Goal: Find specific page/section: Find specific page/section

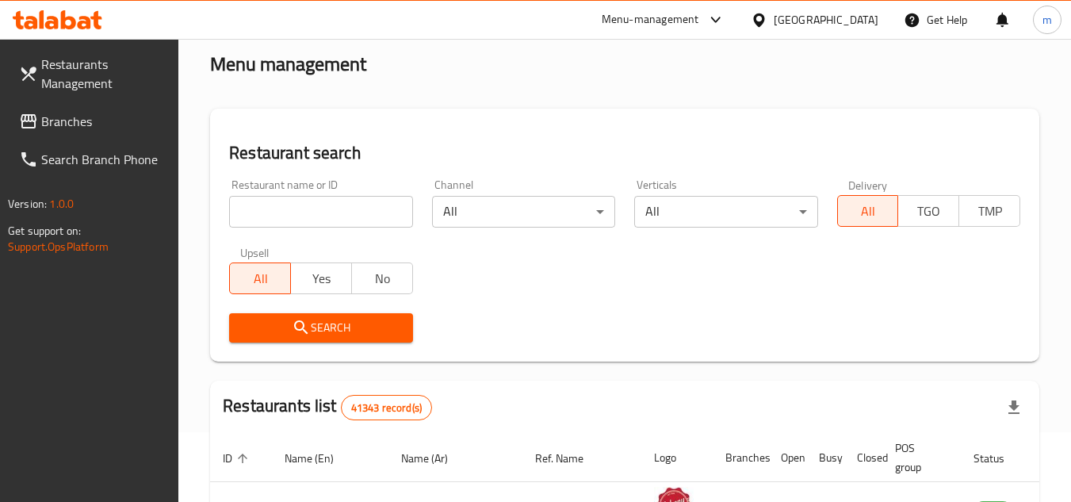
scroll to position [79, 0]
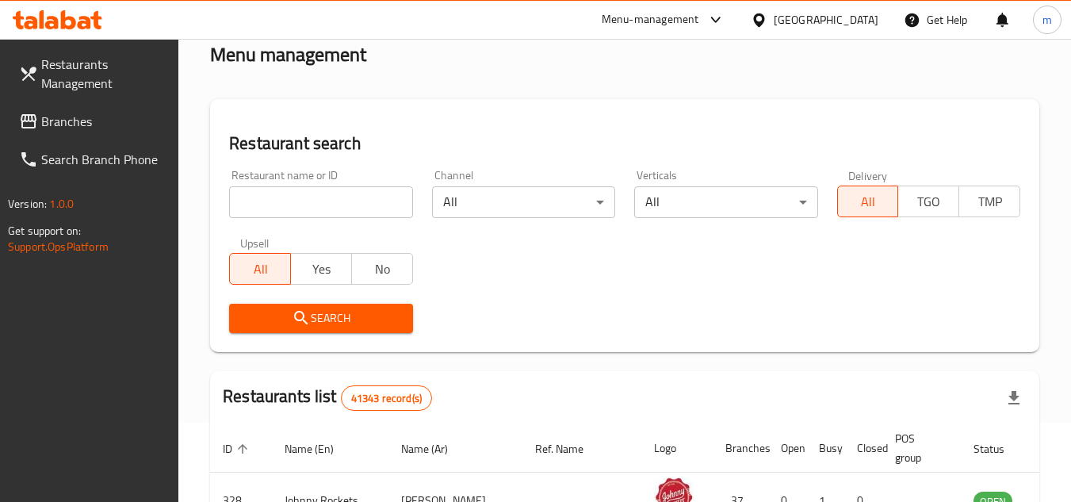
click at [83, 128] on span "Branches" at bounding box center [103, 121] width 125 height 19
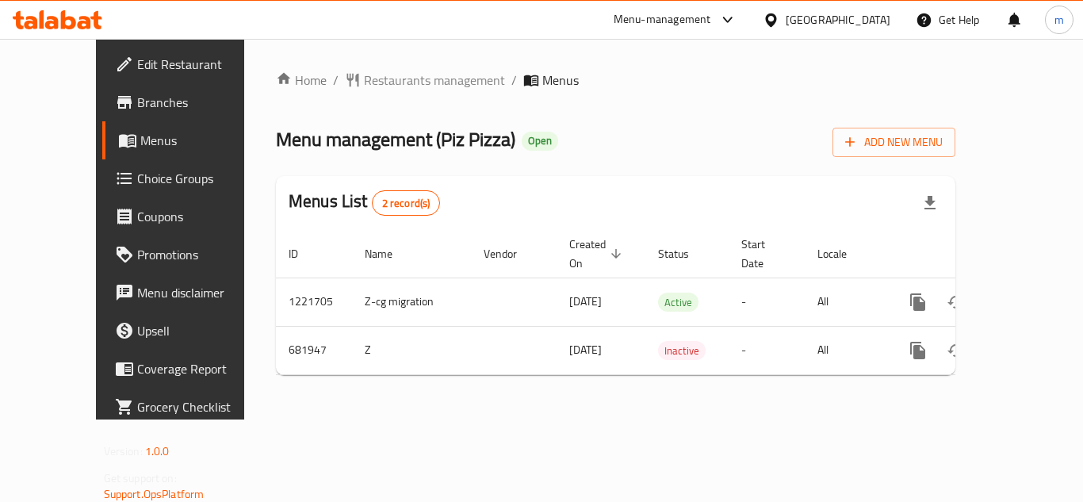
click at [783, 20] on div at bounding box center [774, 19] width 23 height 17
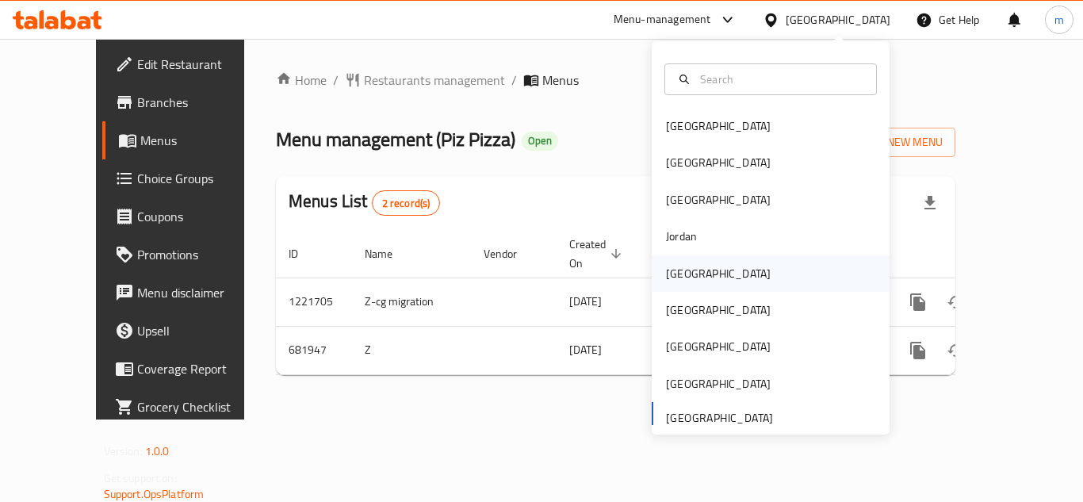
click at [686, 262] on div "[GEOGRAPHIC_DATA]" at bounding box center [718, 273] width 130 height 36
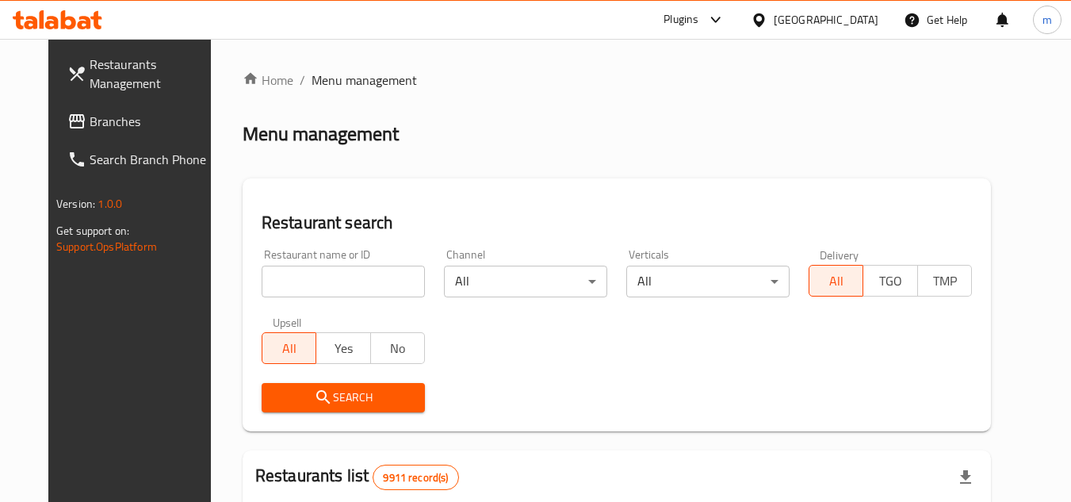
click at [90, 112] on span "Branches" at bounding box center [152, 121] width 125 height 19
